Goal: Task Accomplishment & Management: Manage account settings

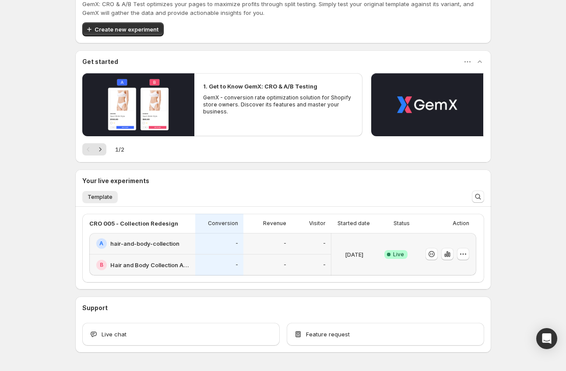
scroll to position [33, 0]
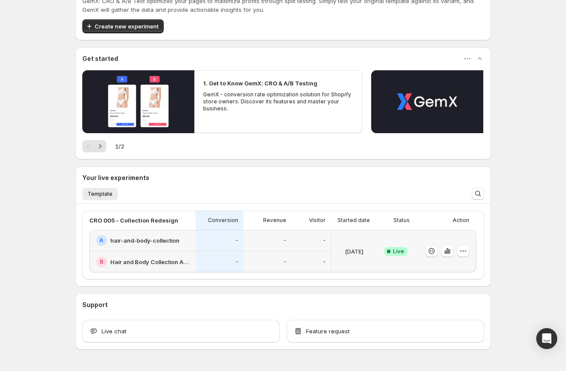
click at [264, 264] on div "-" at bounding box center [268, 262] width 38 height 11
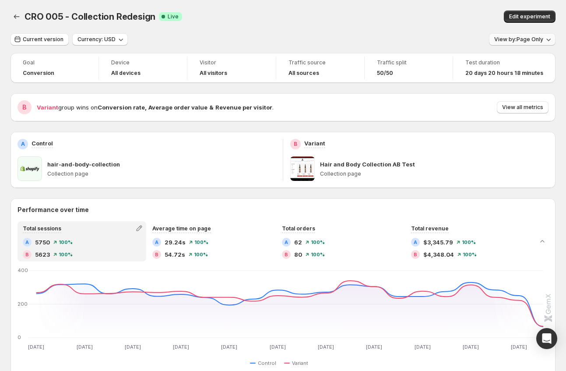
click at [521, 42] on span "View by: Page Only" at bounding box center [518, 39] width 49 height 7
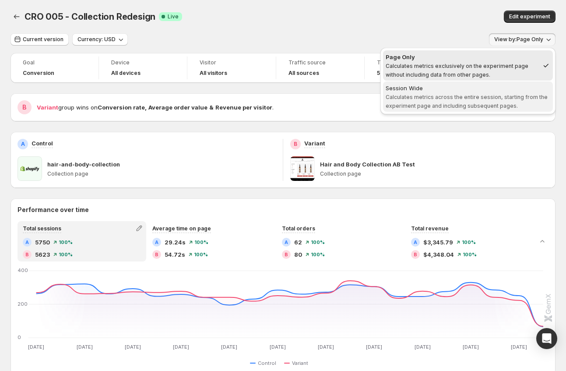
click at [484, 100] on span "Session Wide Calculates metrics across the entire session, starting from the ex…" at bounding box center [468, 97] width 165 height 26
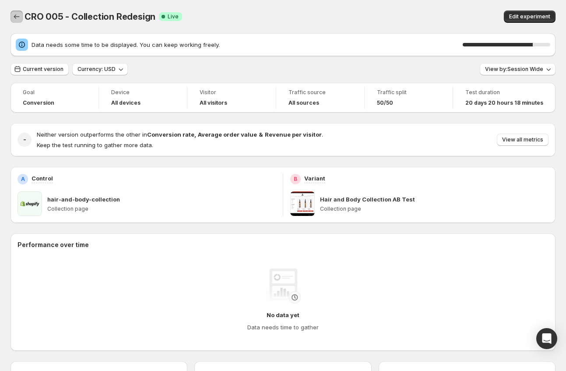
click at [14, 15] on icon "Back" at bounding box center [16, 16] width 9 height 9
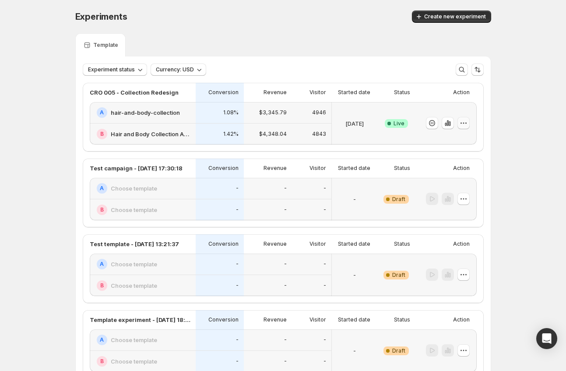
click at [467, 127] on icon "button" at bounding box center [463, 123] width 9 height 9
click at [462, 128] on button "button" at bounding box center [464, 123] width 12 height 12
click at [434, 124] on icon "button" at bounding box center [432, 123] width 6 height 6
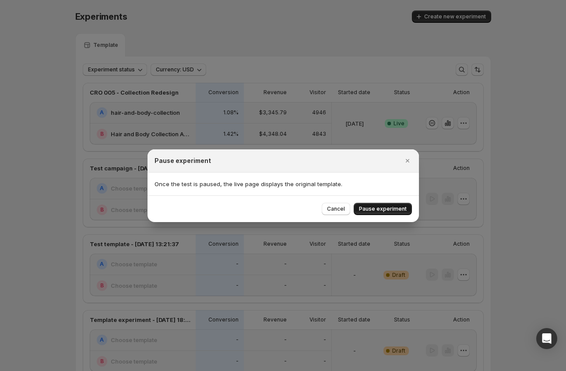
click at [383, 206] on span "Pause experiment" at bounding box center [383, 208] width 48 height 7
